Goal: Information Seeking & Learning: Learn about a topic

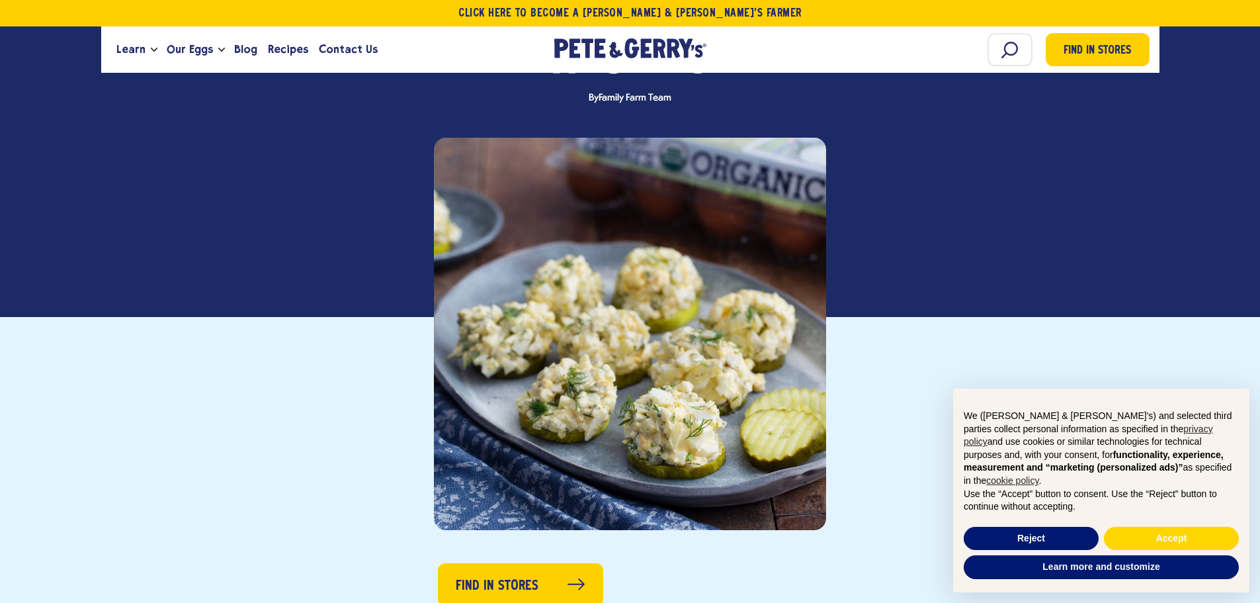
scroll to position [265, 0]
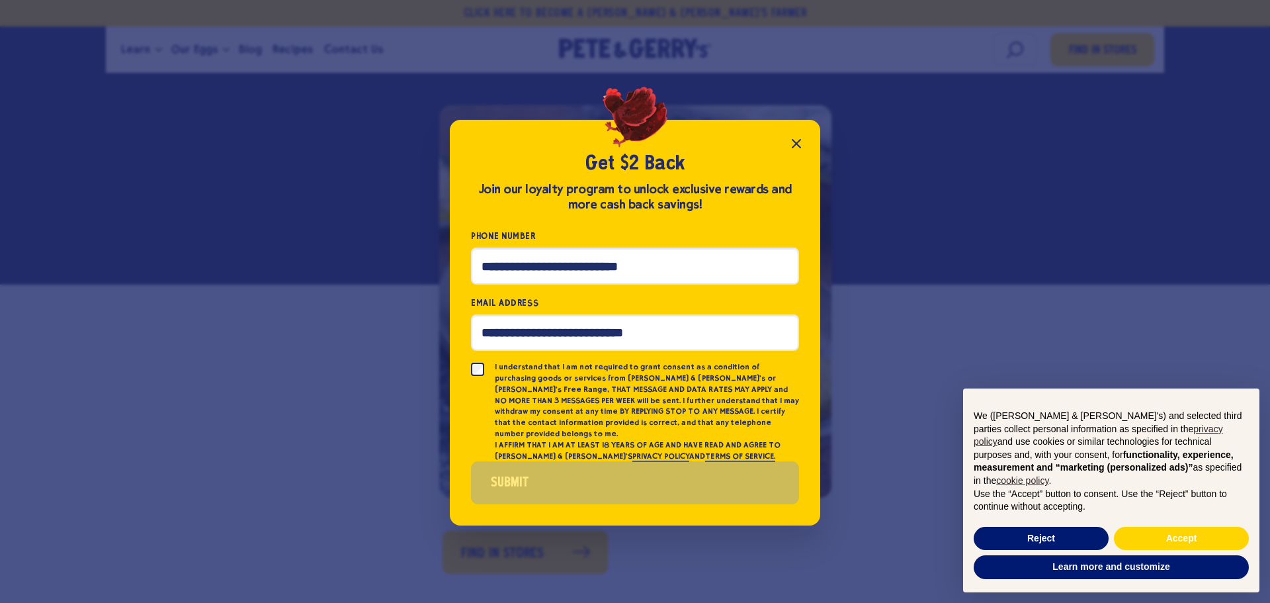
click at [792, 146] on icon "Close popup" at bounding box center [796, 144] width 8 height 8
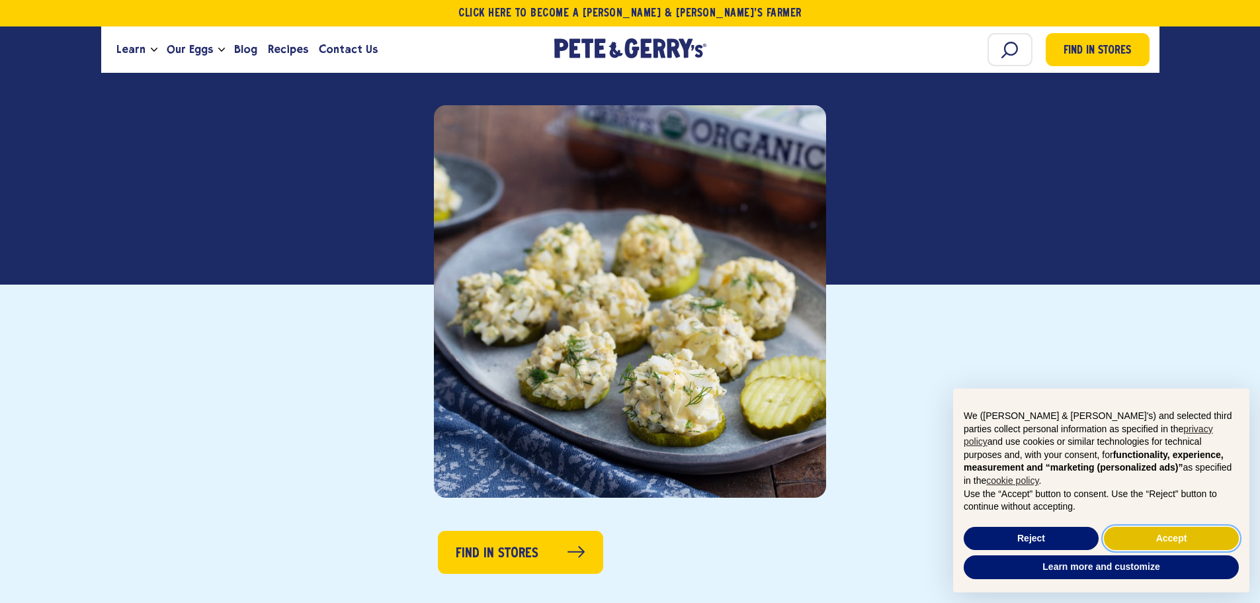
click at [1138, 536] on button "Accept" at bounding box center [1171, 538] width 135 height 24
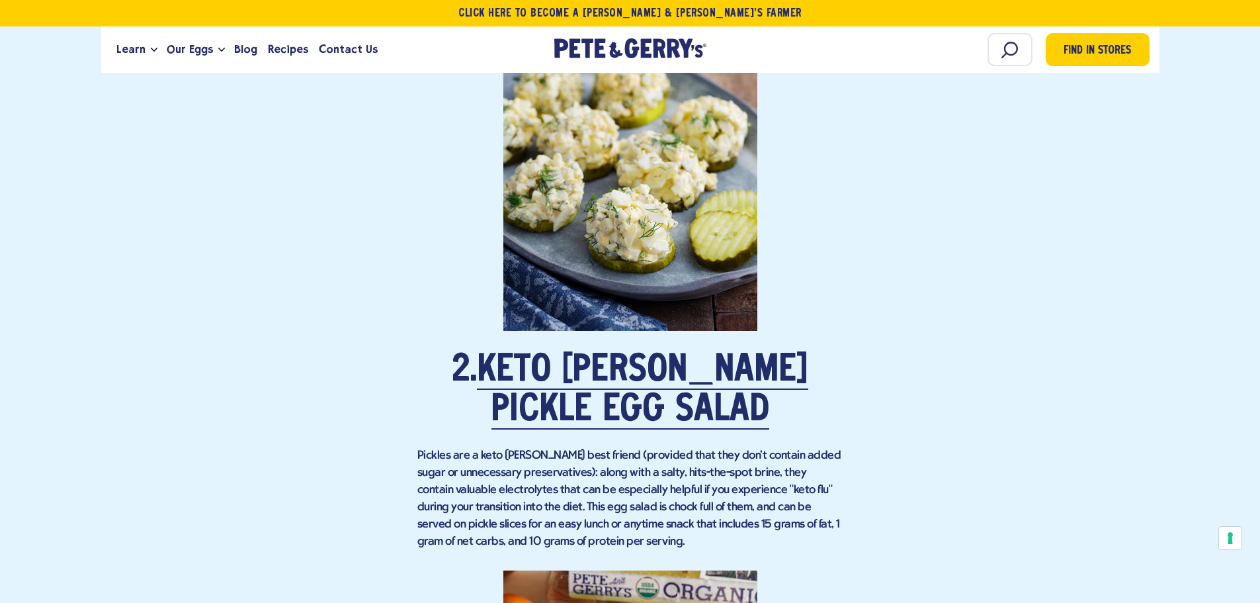
scroll to position [1786, 0]
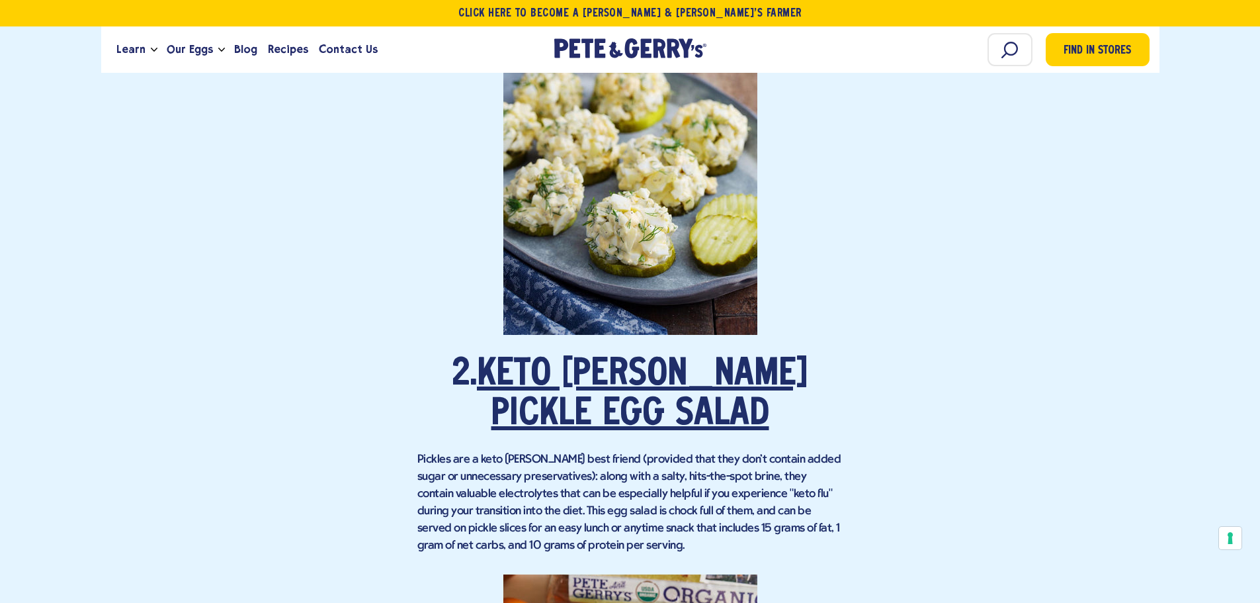
click at [677, 359] on link "Keto [PERSON_NAME] Pickle Egg Salad" at bounding box center [642, 394] width 331 height 77
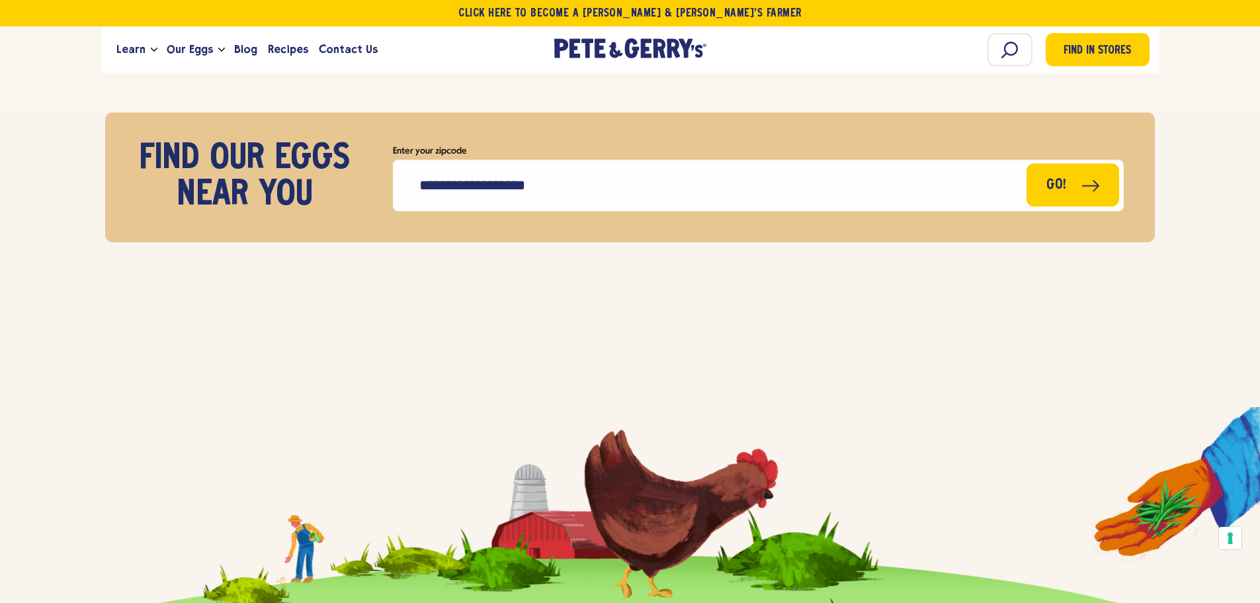
scroll to position [8863, 0]
